Goal: Entertainment & Leisure: Consume media (video, audio)

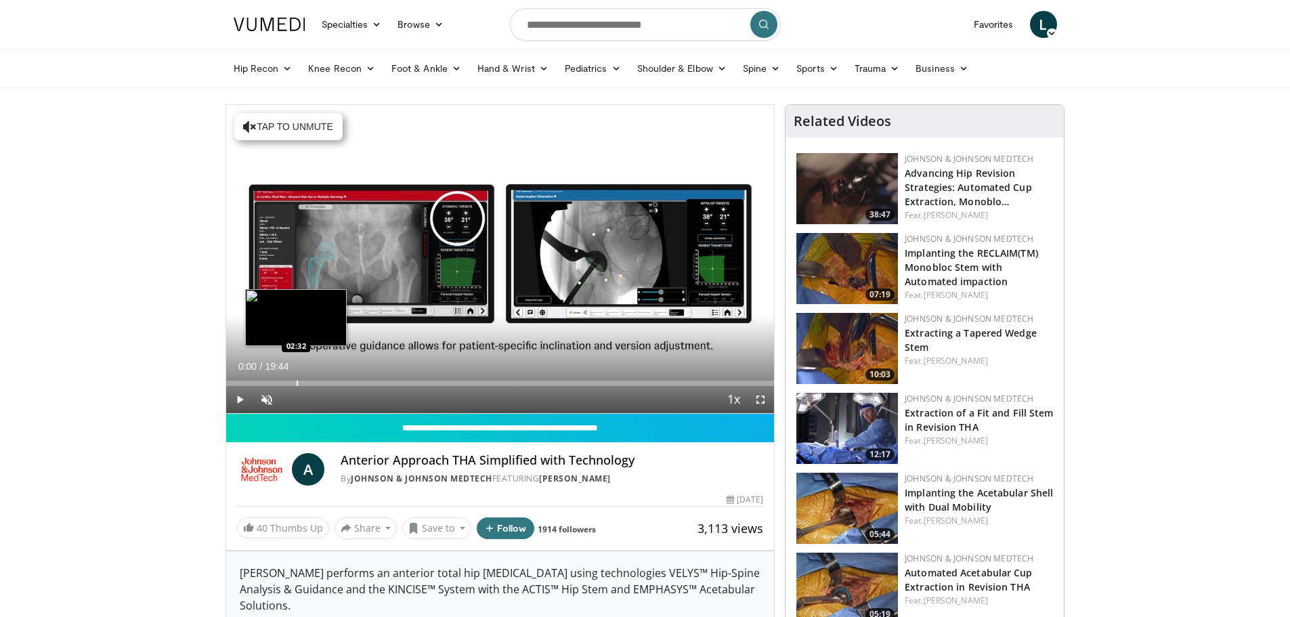
click at [297, 381] on div "Progress Bar" at bounding box center [297, 383] width 1 height 5
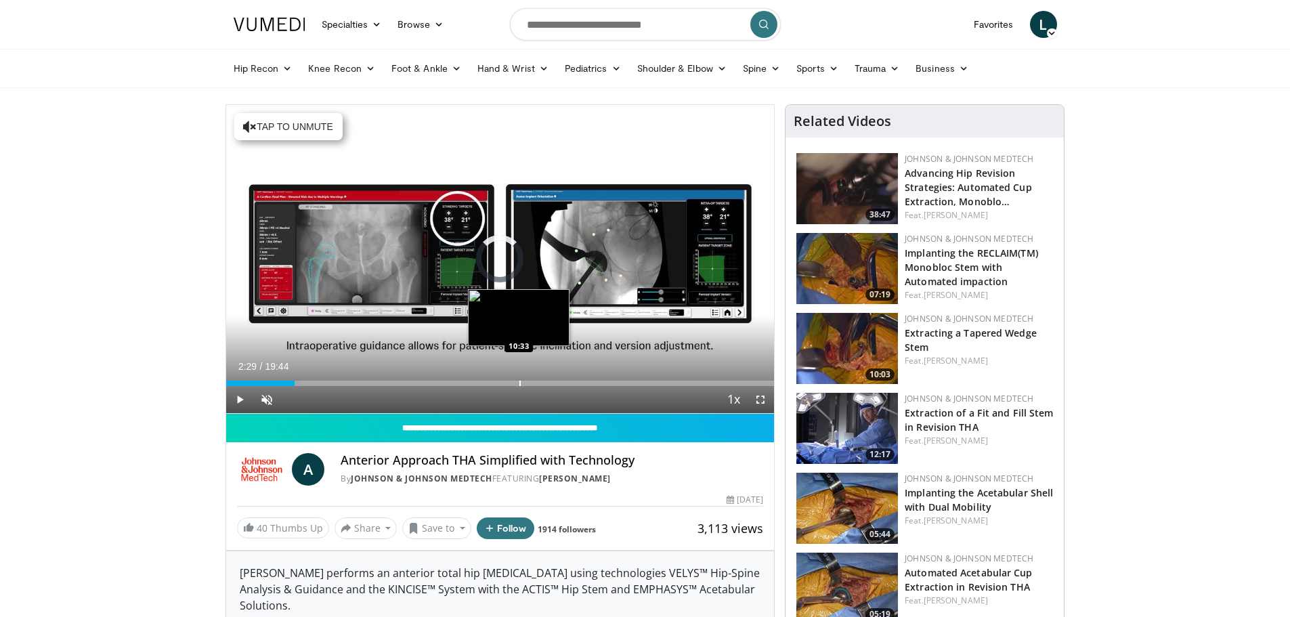
click at [519, 379] on div "Loaded : 13.52% 02:29 10:33" at bounding box center [500, 379] width 549 height 13
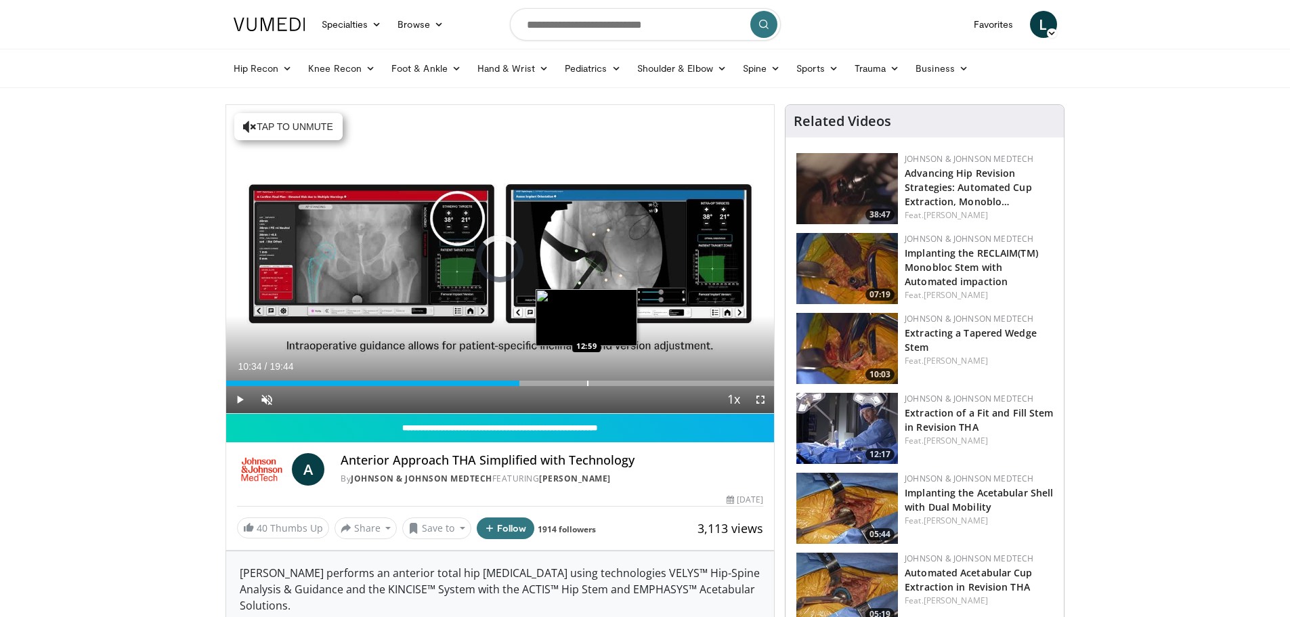
click at [587, 381] on div "Progress Bar" at bounding box center [587, 383] width 1 height 5
click at [642, 383] on div "Progress Bar" at bounding box center [642, 383] width 1 height 5
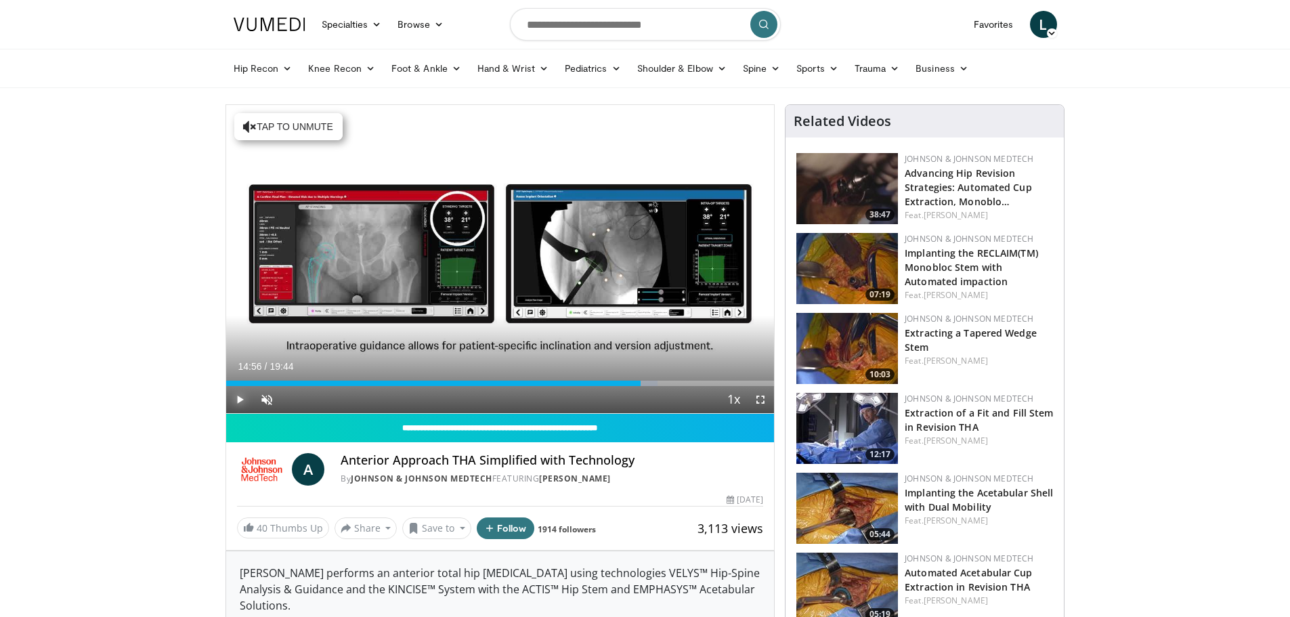
click at [232, 400] on span "Video Player" at bounding box center [239, 399] width 27 height 27
click at [656, 383] on div "Progress Bar" at bounding box center [656, 383] width 1 height 5
click at [666, 383] on div "Progress Bar" at bounding box center [666, 383] width 1 height 5
click at [676, 379] on div "Loaded : 82.81% 15:53 16:12" at bounding box center [500, 379] width 549 height 13
click at [684, 381] on div "Progress Bar" at bounding box center [684, 383] width 1 height 5
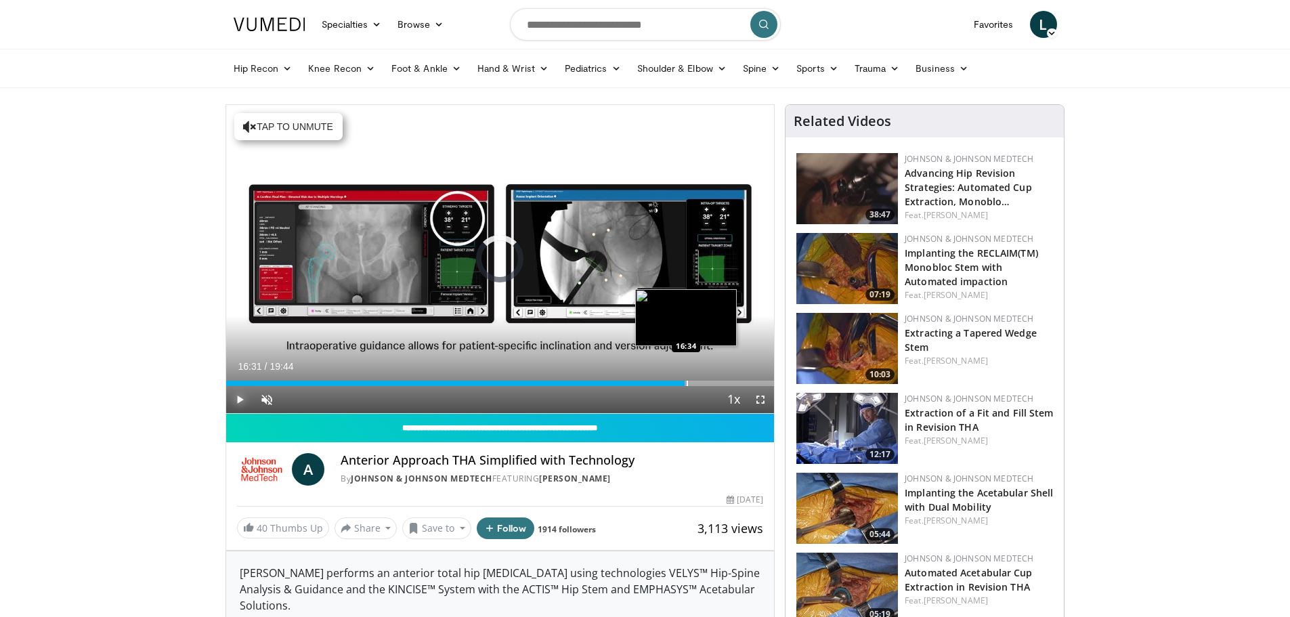
click at [687, 381] on div "Progress Bar" at bounding box center [687, 383] width 1 height 5
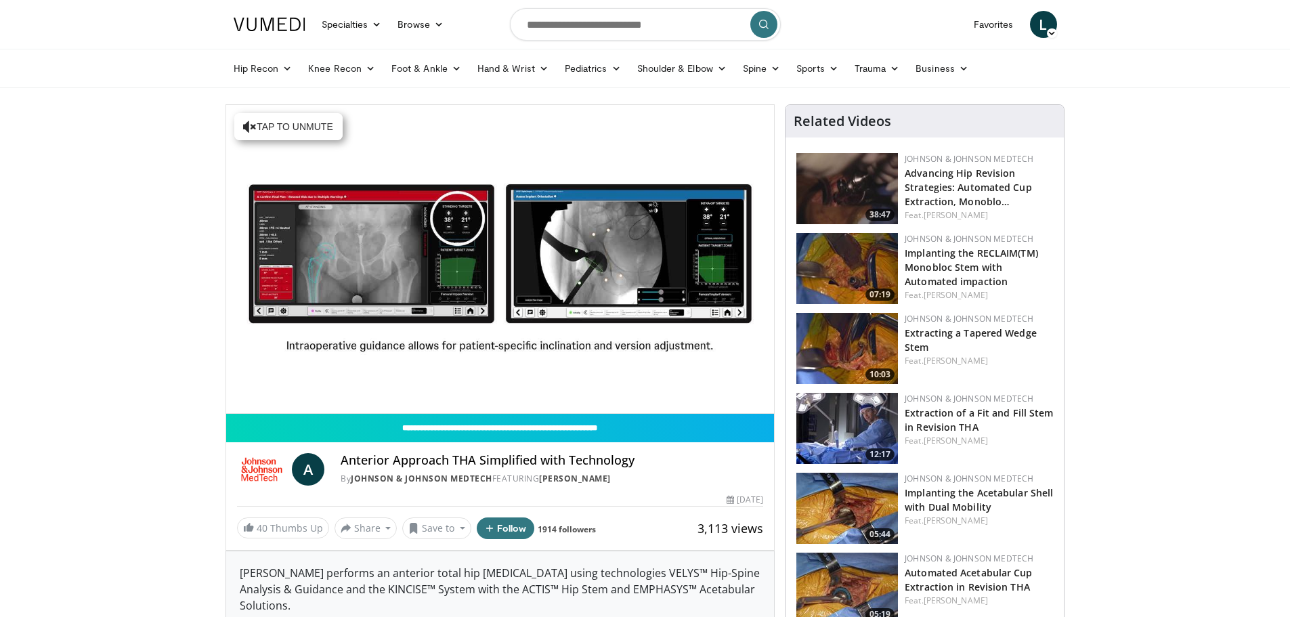
click at [691, 381] on div "10 seconds Tap to unmute" at bounding box center [500, 259] width 549 height 308
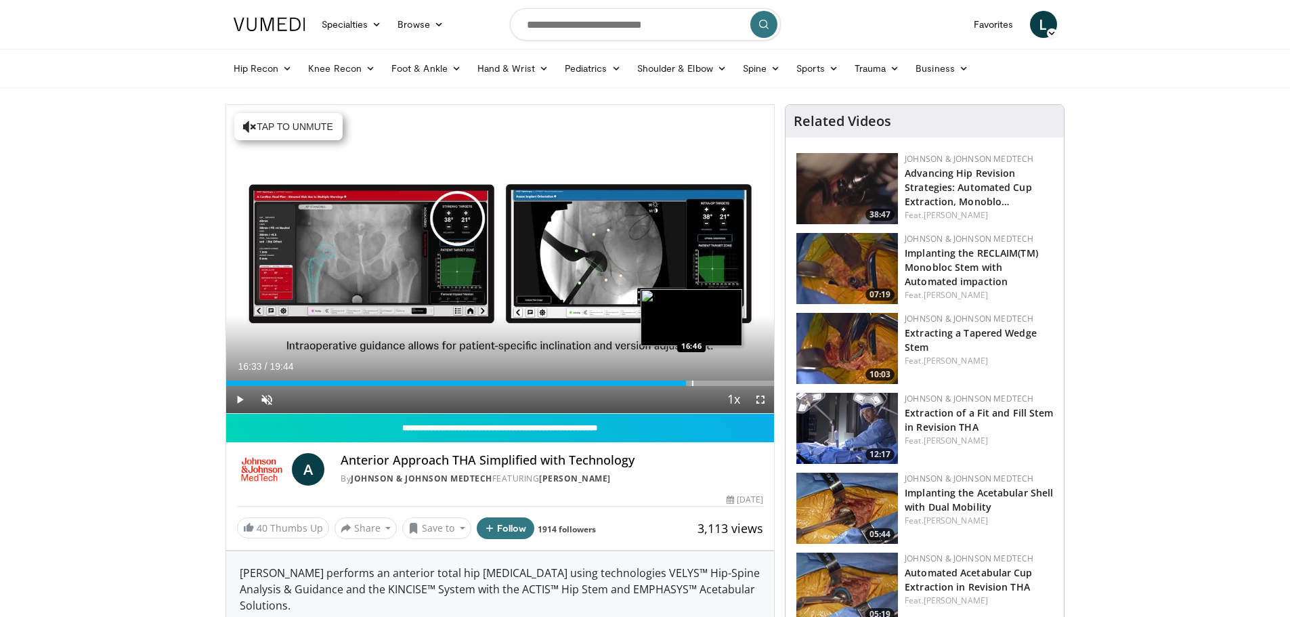
click at [693, 381] on div "Progress Bar" at bounding box center [692, 383] width 1 height 5
click at [701, 383] on div "Loaded : 85.35% 16:47 17:02" at bounding box center [500, 383] width 549 height 5
click at [708, 385] on div "Progress Bar" at bounding box center [708, 383] width 1 height 5
click at [242, 395] on span "Video Player" at bounding box center [239, 399] width 27 height 27
click at [239, 402] on span "Video Player" at bounding box center [239, 399] width 27 height 27
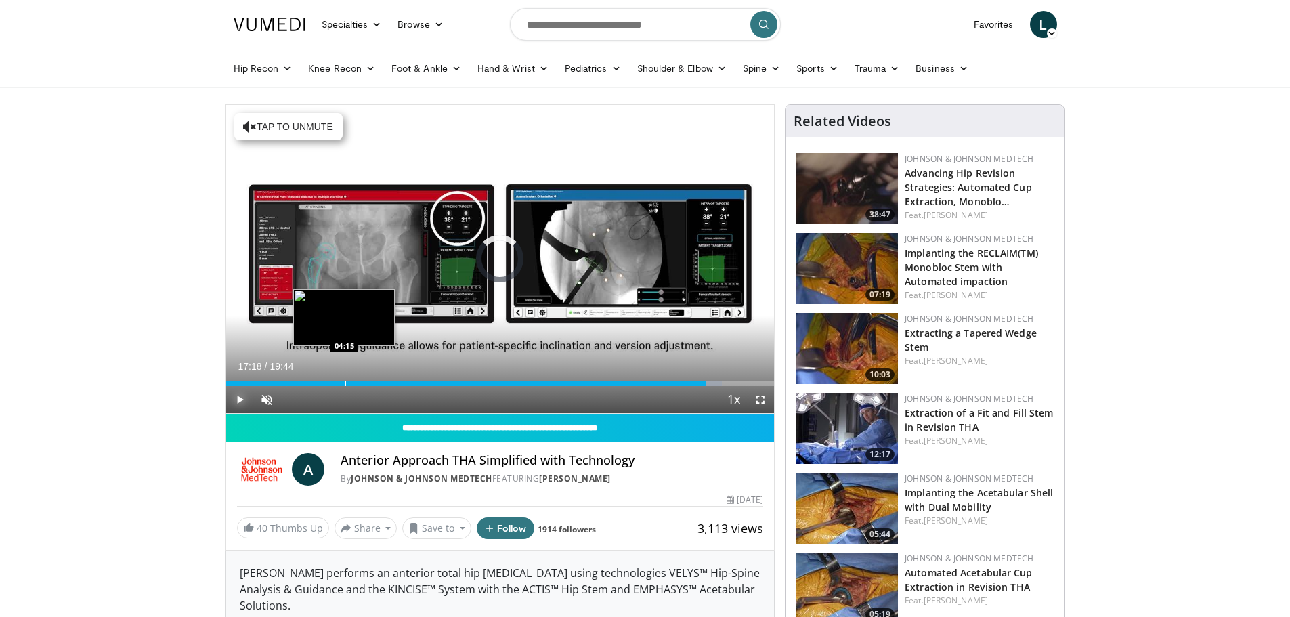
click at [345, 381] on div "Progress Bar" at bounding box center [345, 383] width 1 height 5
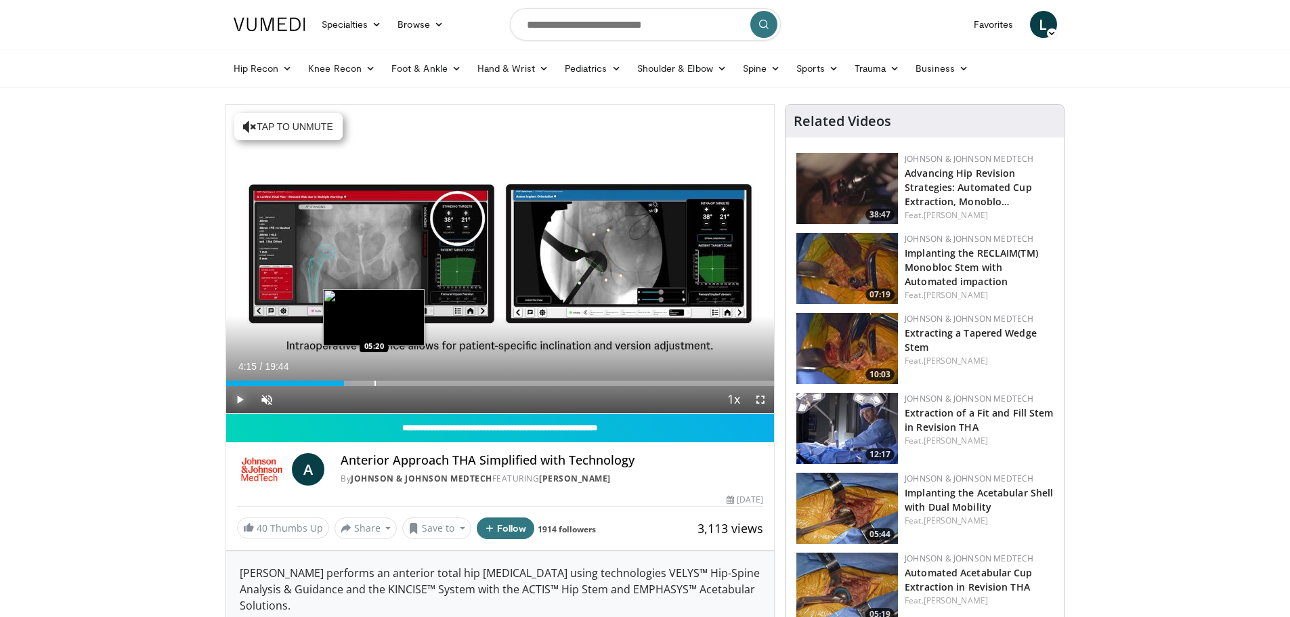
click at [374, 385] on div "Progress Bar" at bounding box center [374, 383] width 1 height 5
click at [436, 384] on div "Progress Bar" at bounding box center [436, 383] width 1 height 5
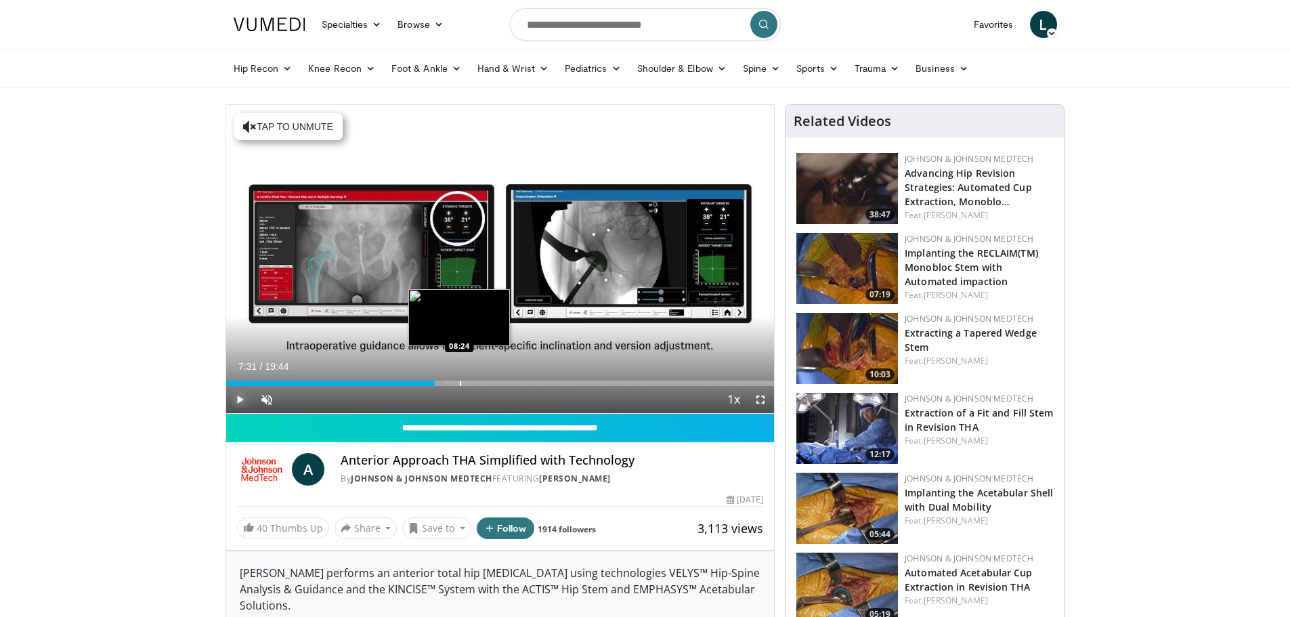
click at [460, 383] on div "Progress Bar" at bounding box center [460, 383] width 1 height 5
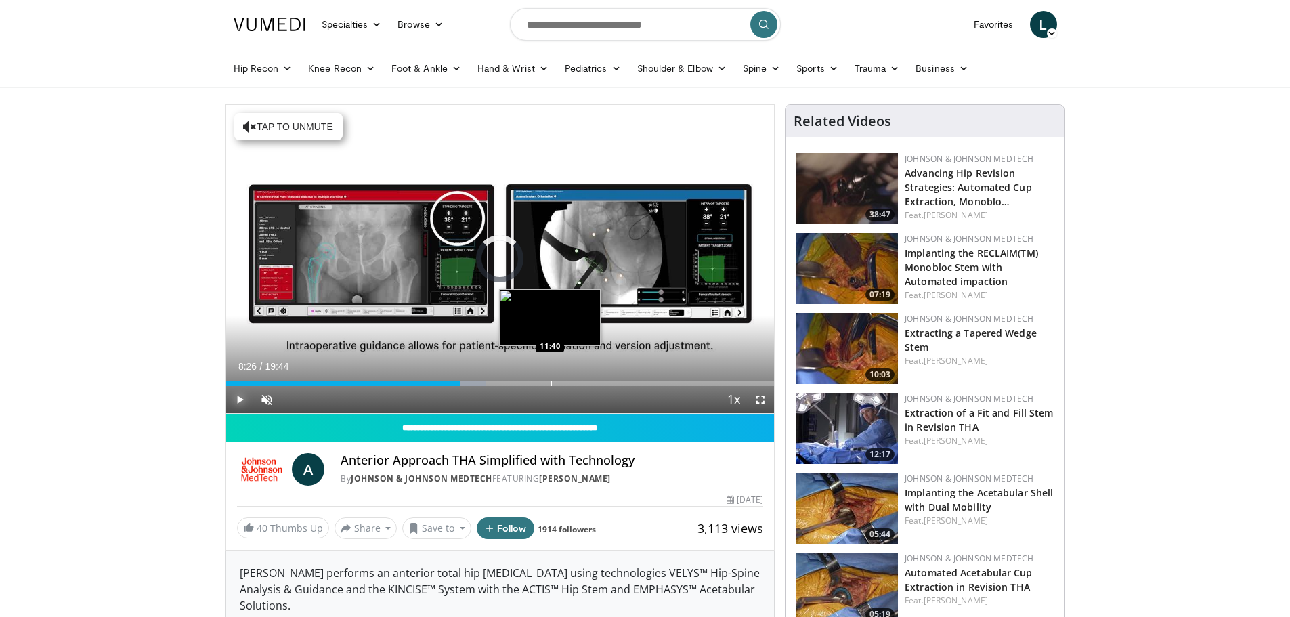
click at [549, 382] on div "Loaded : 47.32% 08:26 11:40" at bounding box center [500, 383] width 549 height 5
click at [586, 383] on div "Progress Bar" at bounding box center [586, 383] width 1 height 5
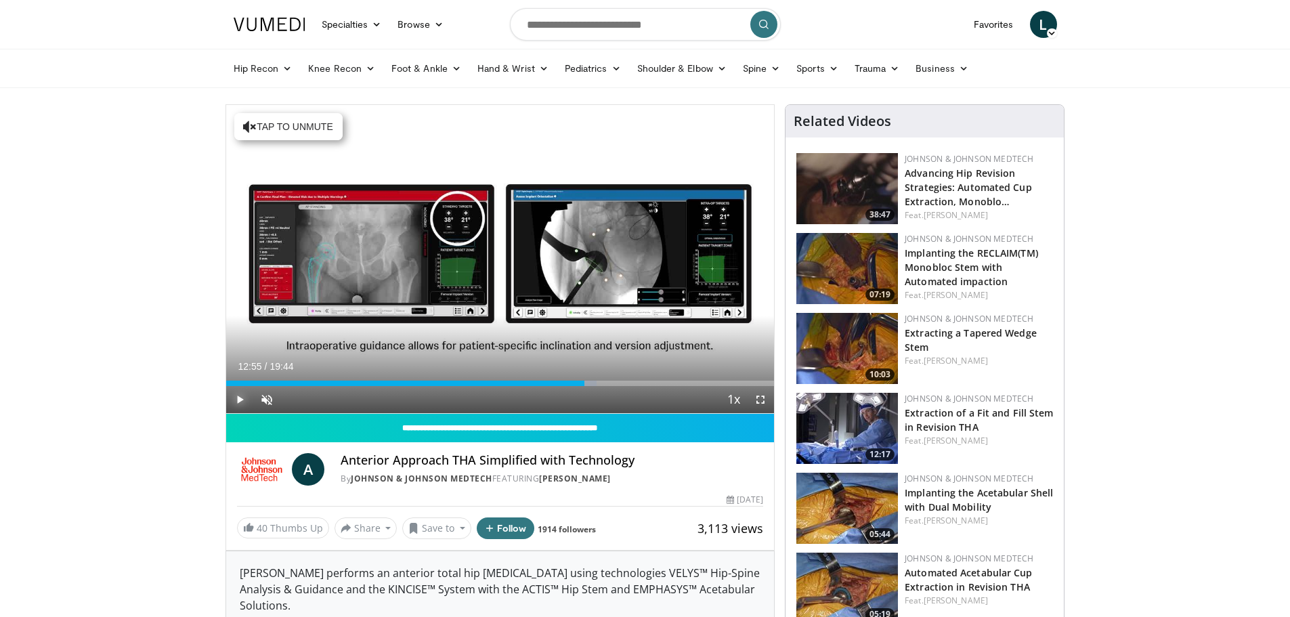
click at [242, 401] on span "Video Player" at bounding box center [239, 399] width 27 height 27
